Goal: Transaction & Acquisition: Register for event/course

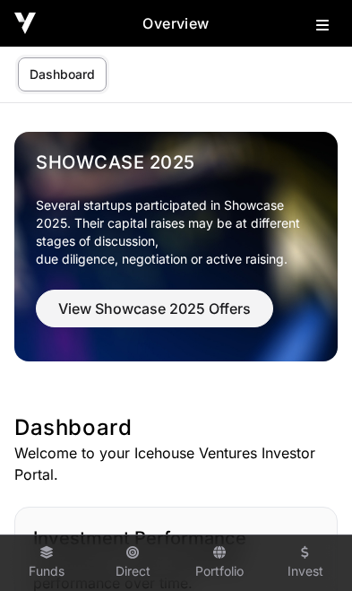
click at [320, 32] on button at bounding box center [327, 22] width 22 height 22
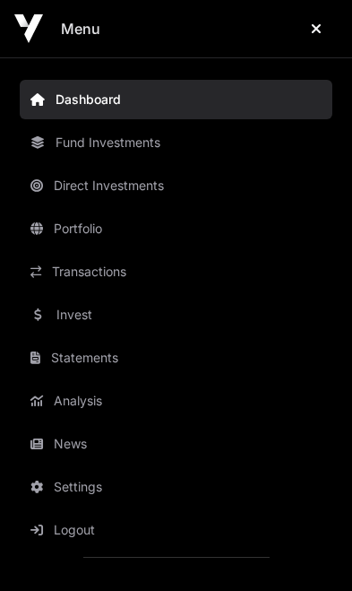
click at [82, 440] on link "News" at bounding box center [176, 443] width 313 height 39
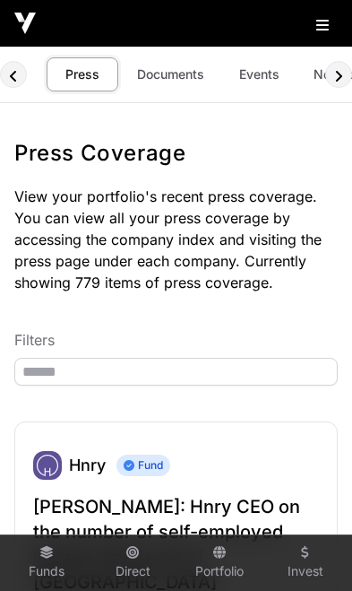
click at [170, 75] on link "Documents" at bounding box center [170, 74] width 91 height 34
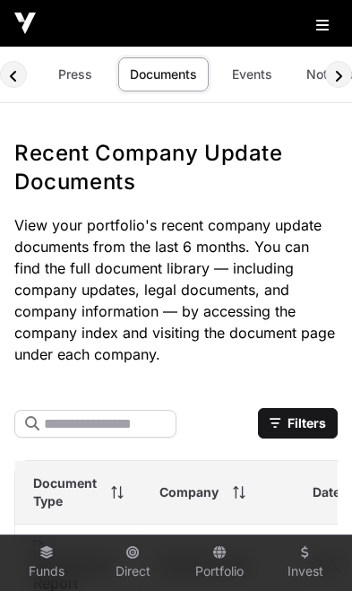
click at [251, 85] on link "Events" at bounding box center [252, 74] width 72 height 34
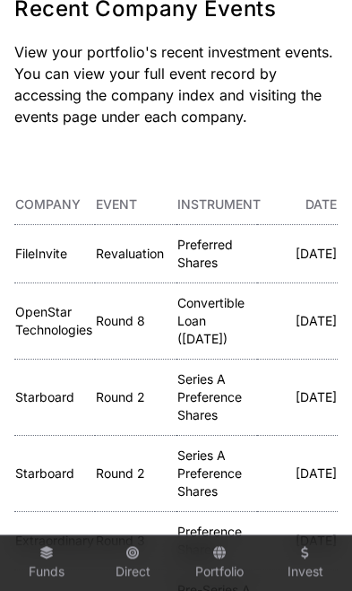
scroll to position [163, 0]
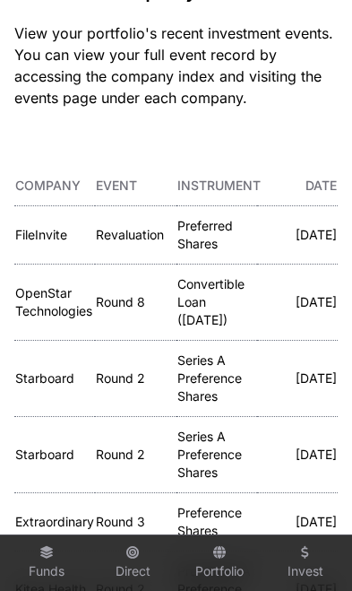
click at [42, 237] on link "FileInvite" at bounding box center [41, 234] width 52 height 15
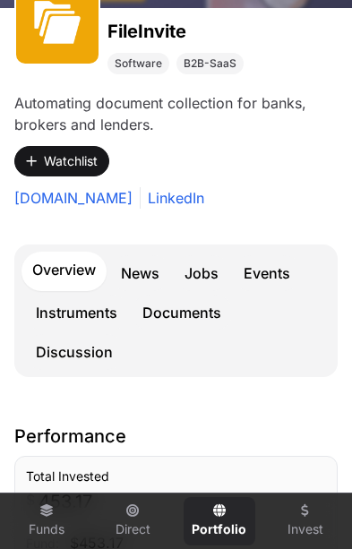
scroll to position [264, 0]
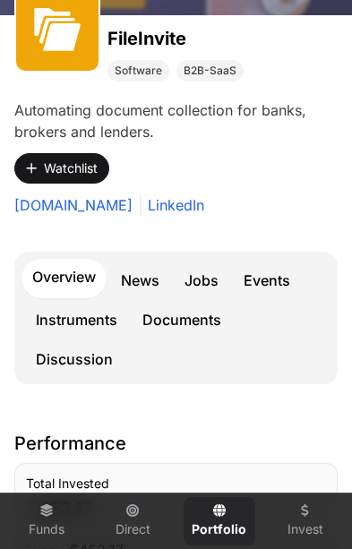
click at [272, 284] on link "Events" at bounding box center [267, 281] width 68 height 36
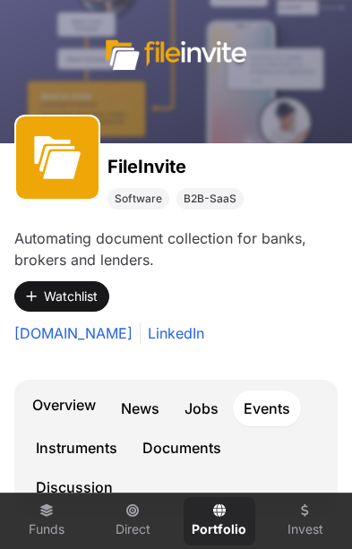
scroll to position [230, 0]
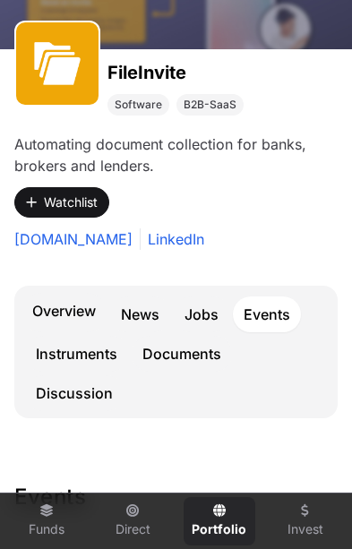
click at [57, 302] on link "Overview" at bounding box center [64, 312] width 85 height 39
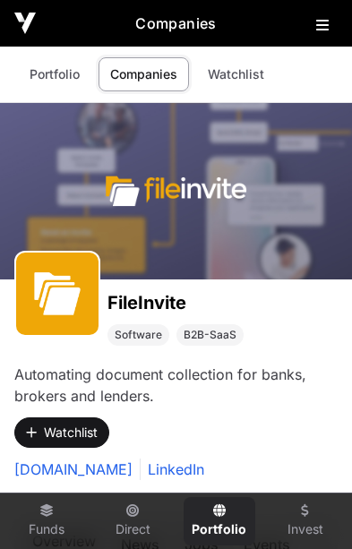
scroll to position [230, 0]
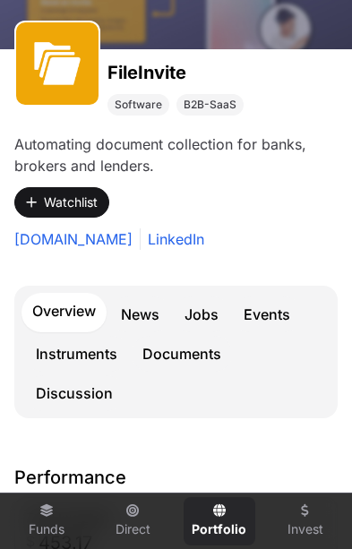
scroll to position [264, 0]
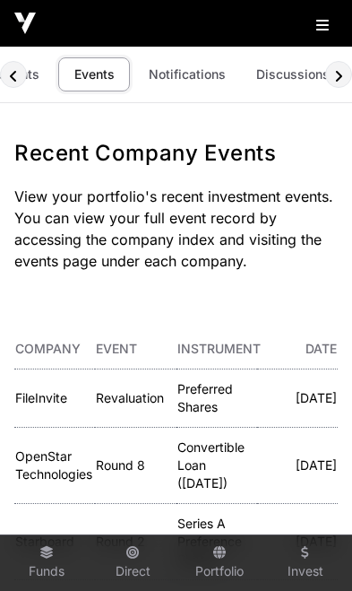
scroll to position [0, 164]
click at [287, 83] on link "Discussions" at bounding box center [294, 74] width 97 height 34
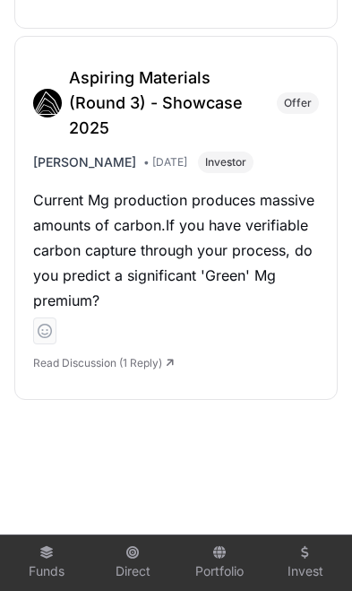
scroll to position [2417, 0]
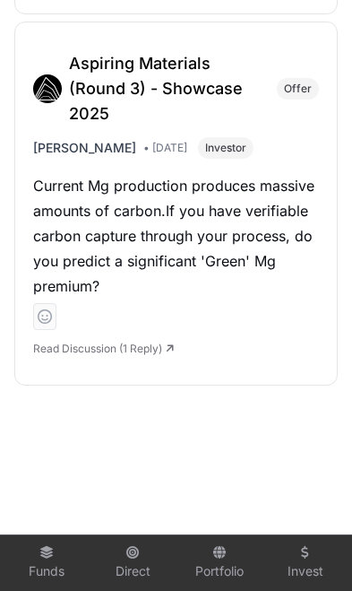
click at [151, 341] on link "Read Discussion (1 Reply)" at bounding box center [103, 347] width 141 height 13
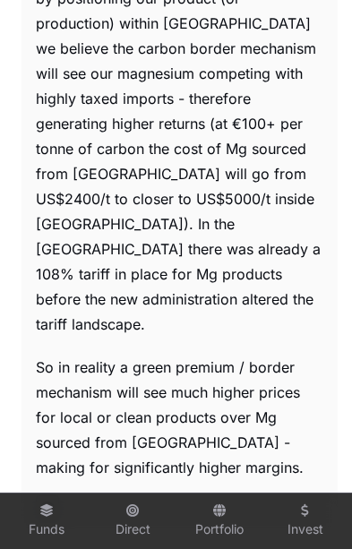
scroll to position [1542, 0]
click at [290, 498] on div at bounding box center [180, 509] width 288 height 22
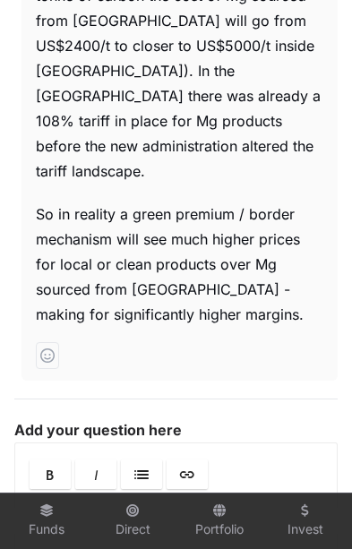
scroll to position [1696, 0]
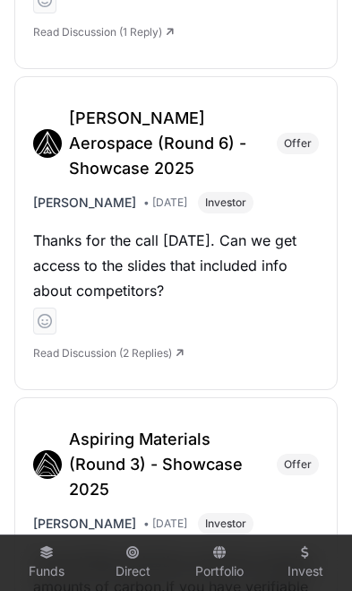
scroll to position [1950, 0]
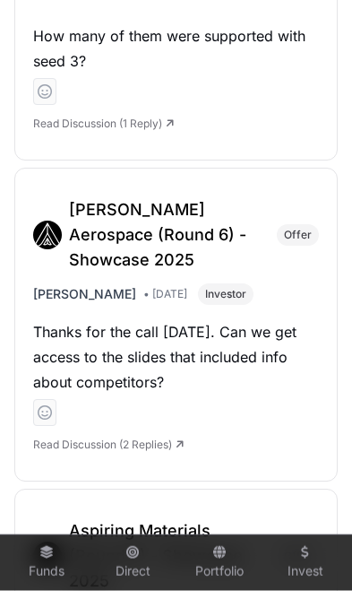
click at [166, 437] on link "Read Discussion (2 Replies)" at bounding box center [108, 443] width 151 height 13
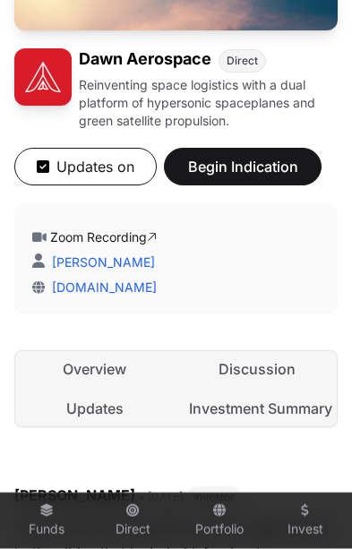
scroll to position [317, 0]
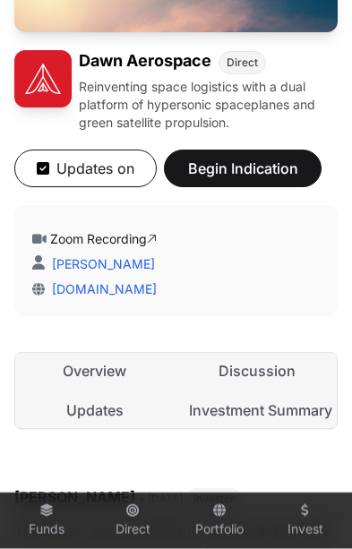
click at [267, 413] on link "Investment Summary" at bounding box center [257, 410] width 159 height 36
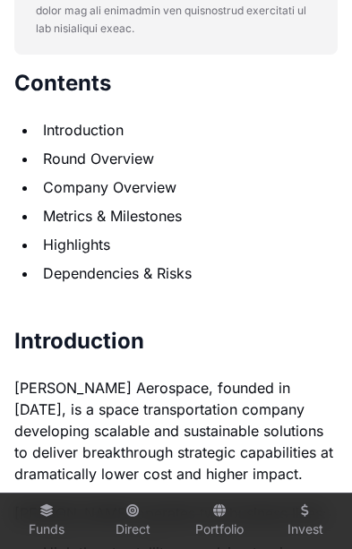
scroll to position [1380, 0]
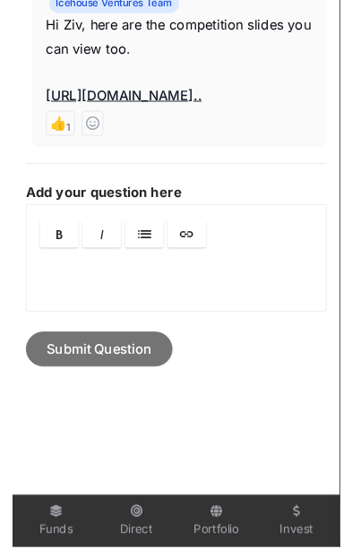
scroll to position [0, 7]
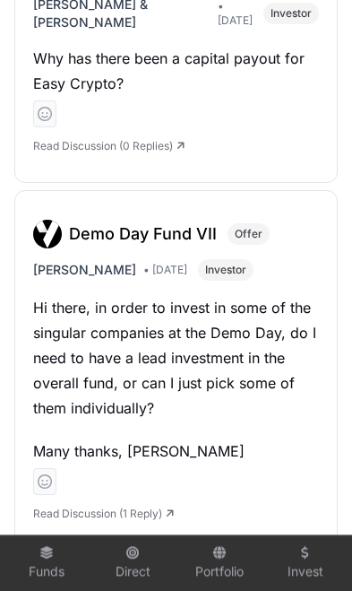
scroll to position [850, 0]
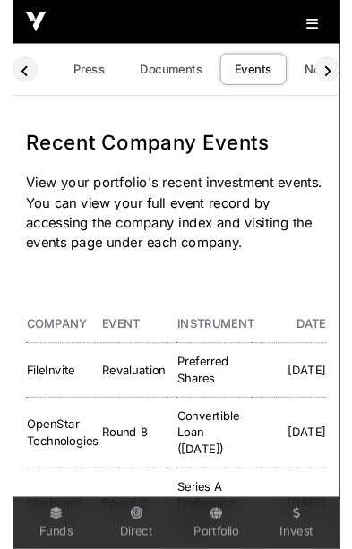
scroll to position [0, 106]
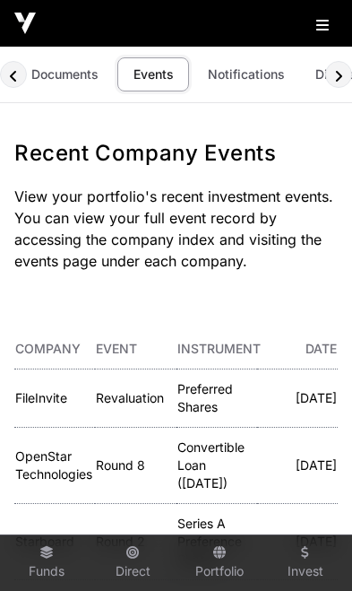
click at [322, 32] on button at bounding box center [327, 22] width 22 height 22
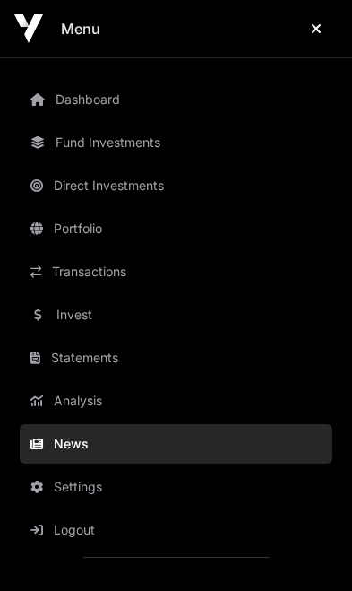
click at [98, 322] on link "Invest" at bounding box center [176, 314] width 313 height 39
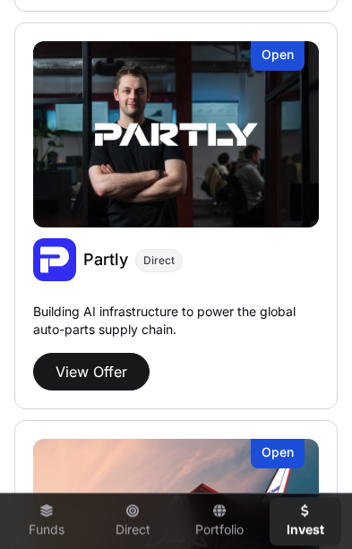
scroll to position [2921, 0]
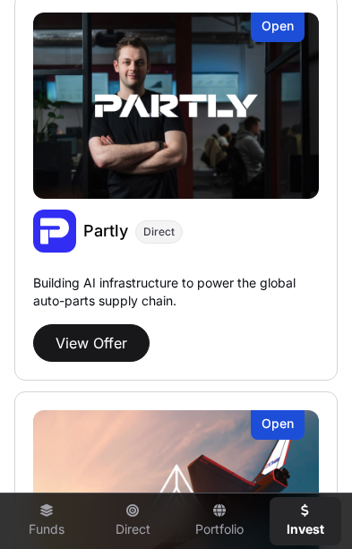
click at [89, 338] on button "View Offer" at bounding box center [91, 343] width 116 height 38
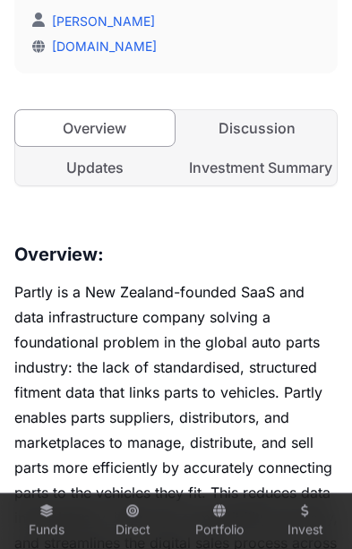
scroll to position [522, 0]
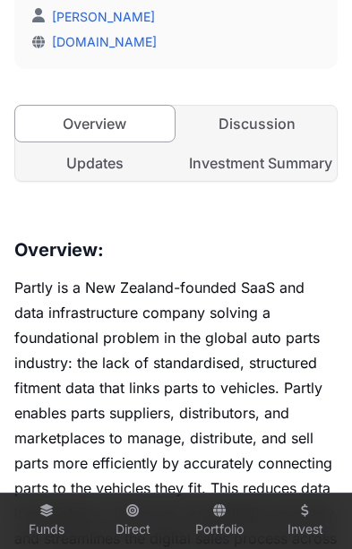
click at [272, 162] on link "Investment Summary" at bounding box center [257, 163] width 159 height 36
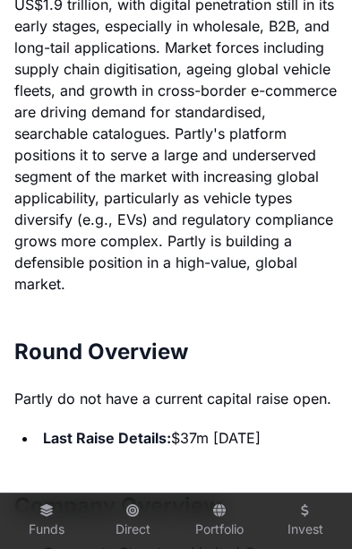
scroll to position [2515, 0]
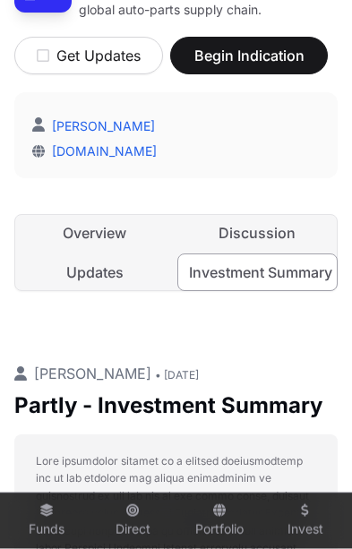
click at [112, 231] on link "Overview" at bounding box center [94, 233] width 159 height 36
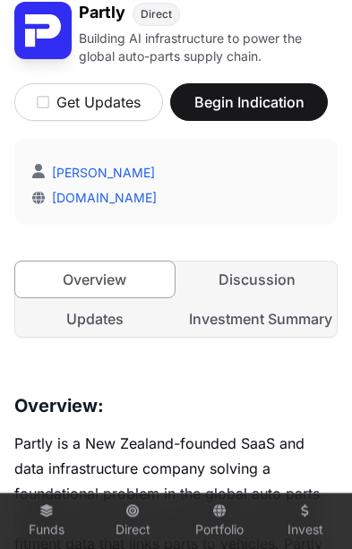
click at [265, 108] on span "Begin Indication" at bounding box center [249, 102] width 113 height 22
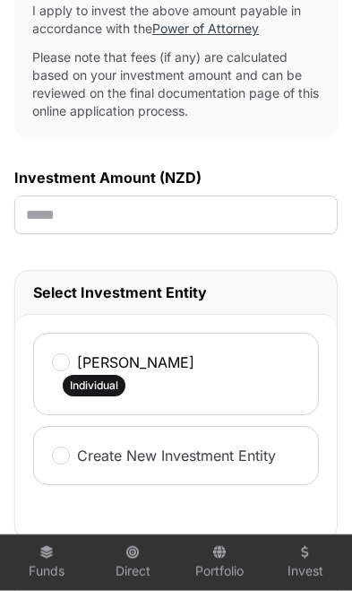
scroll to position [936, 0]
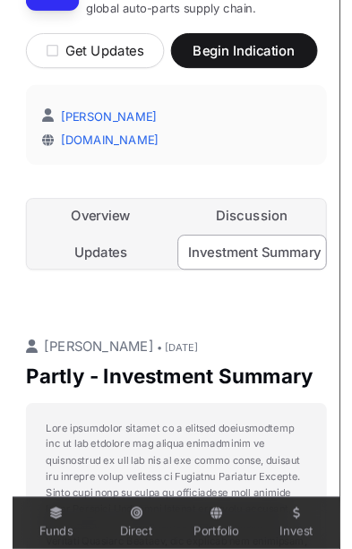
scroll to position [0, 7]
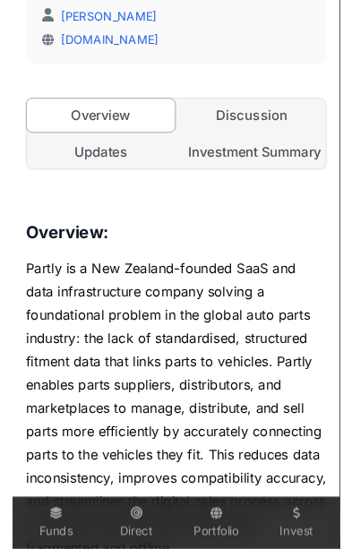
scroll to position [0, 7]
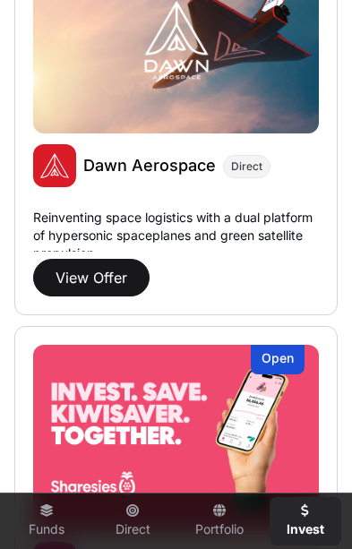
scroll to position [3383, 0]
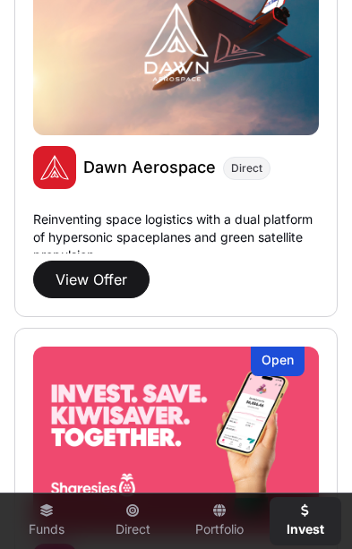
click at [83, 272] on button "View Offer" at bounding box center [91, 280] width 116 height 38
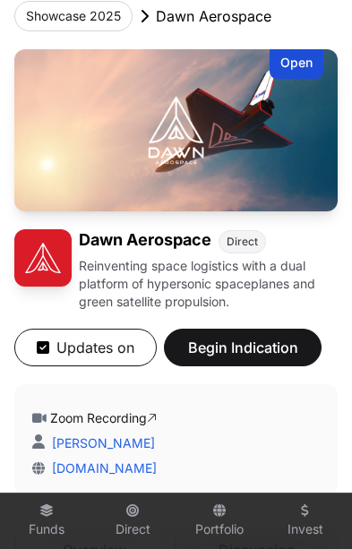
scroll to position [287, 0]
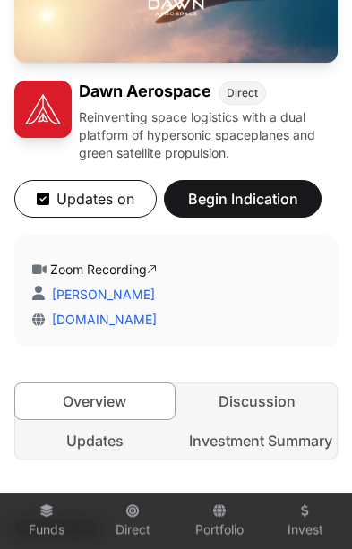
click at [306, 446] on link "Investment Summary" at bounding box center [257, 441] width 159 height 36
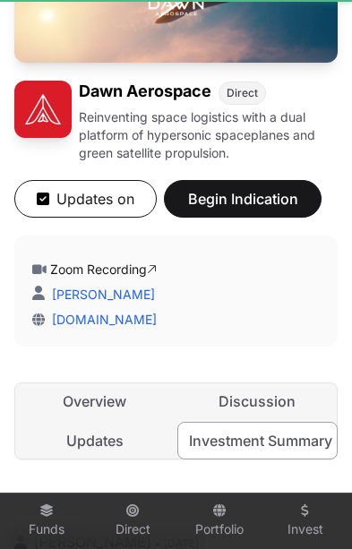
scroll to position [0, 7]
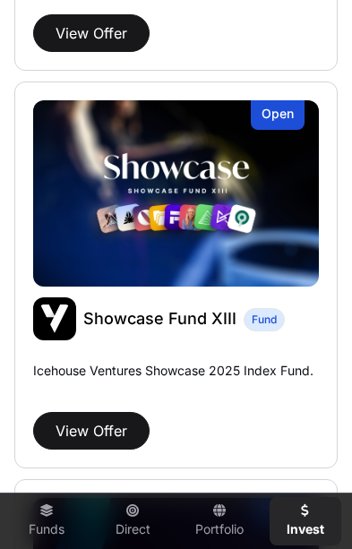
scroll to position [841, 0]
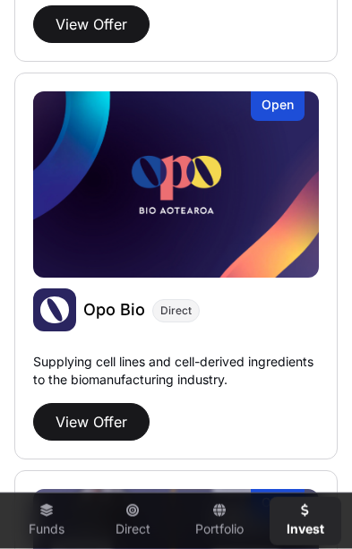
click at [88, 415] on button "View Offer" at bounding box center [91, 422] width 116 height 38
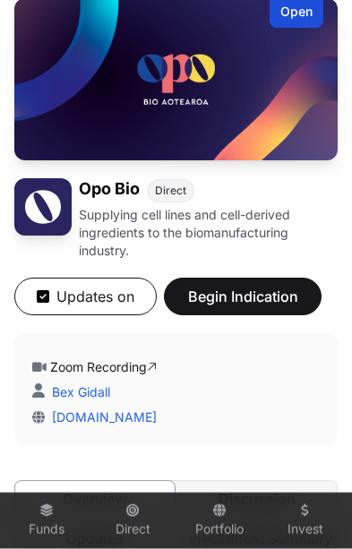
click at [269, 301] on span "Begin Indication" at bounding box center [242, 297] width 113 height 22
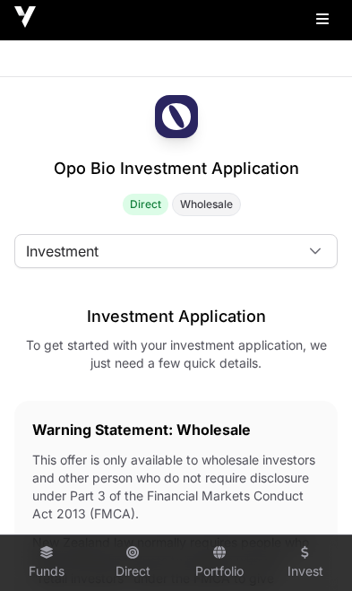
click at [315, 258] on div at bounding box center [315, 251] width 43 height 32
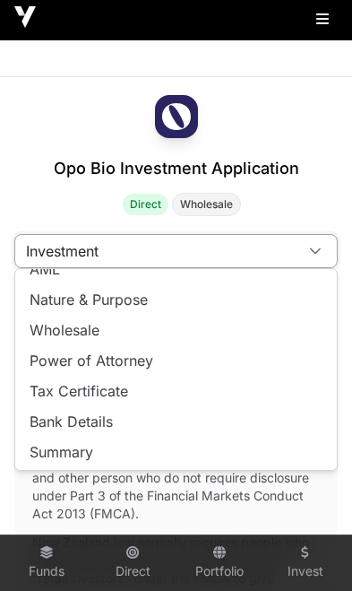
scroll to position [48, 0]
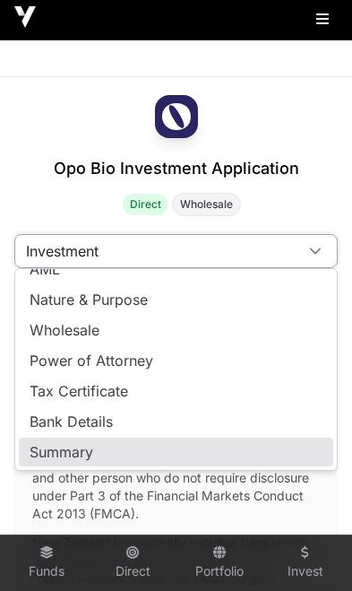
click at [62, 447] on span "Summary" at bounding box center [62, 451] width 64 height 14
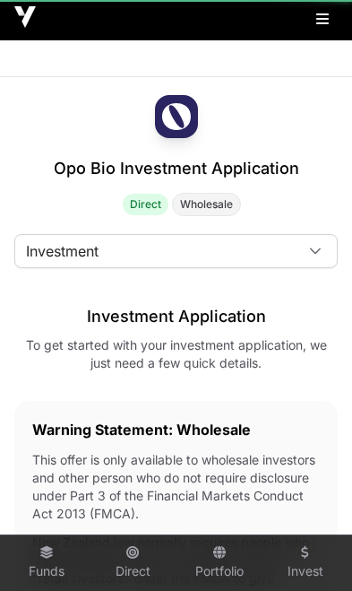
scroll to position [0, 0]
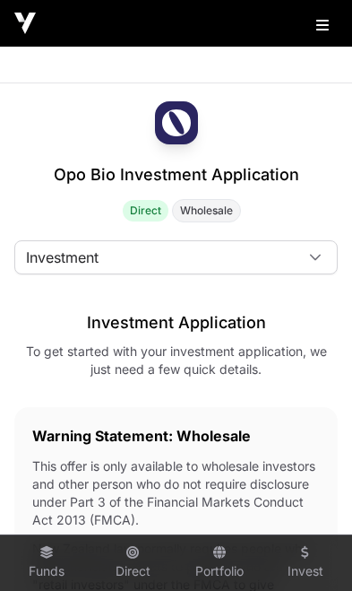
click at [308, 269] on div at bounding box center [315, 257] width 43 height 32
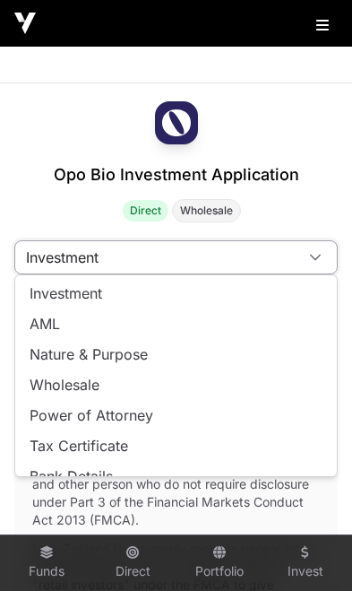
click at [321, 271] on div at bounding box center [315, 257] width 43 height 32
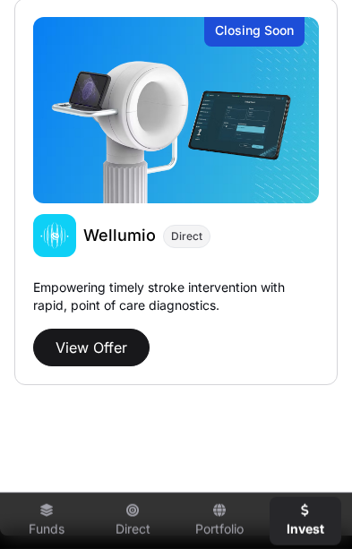
scroll to position [4525, 0]
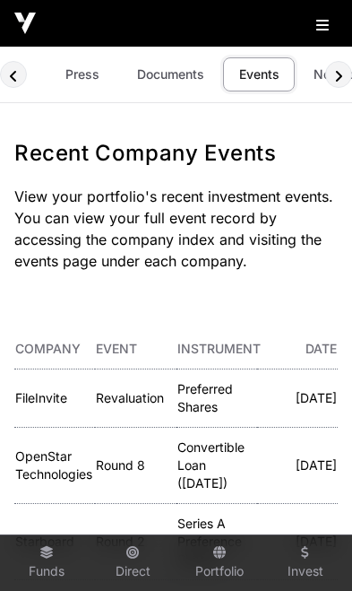
scroll to position [0, 106]
